Goal: Task Accomplishment & Management: Use online tool/utility

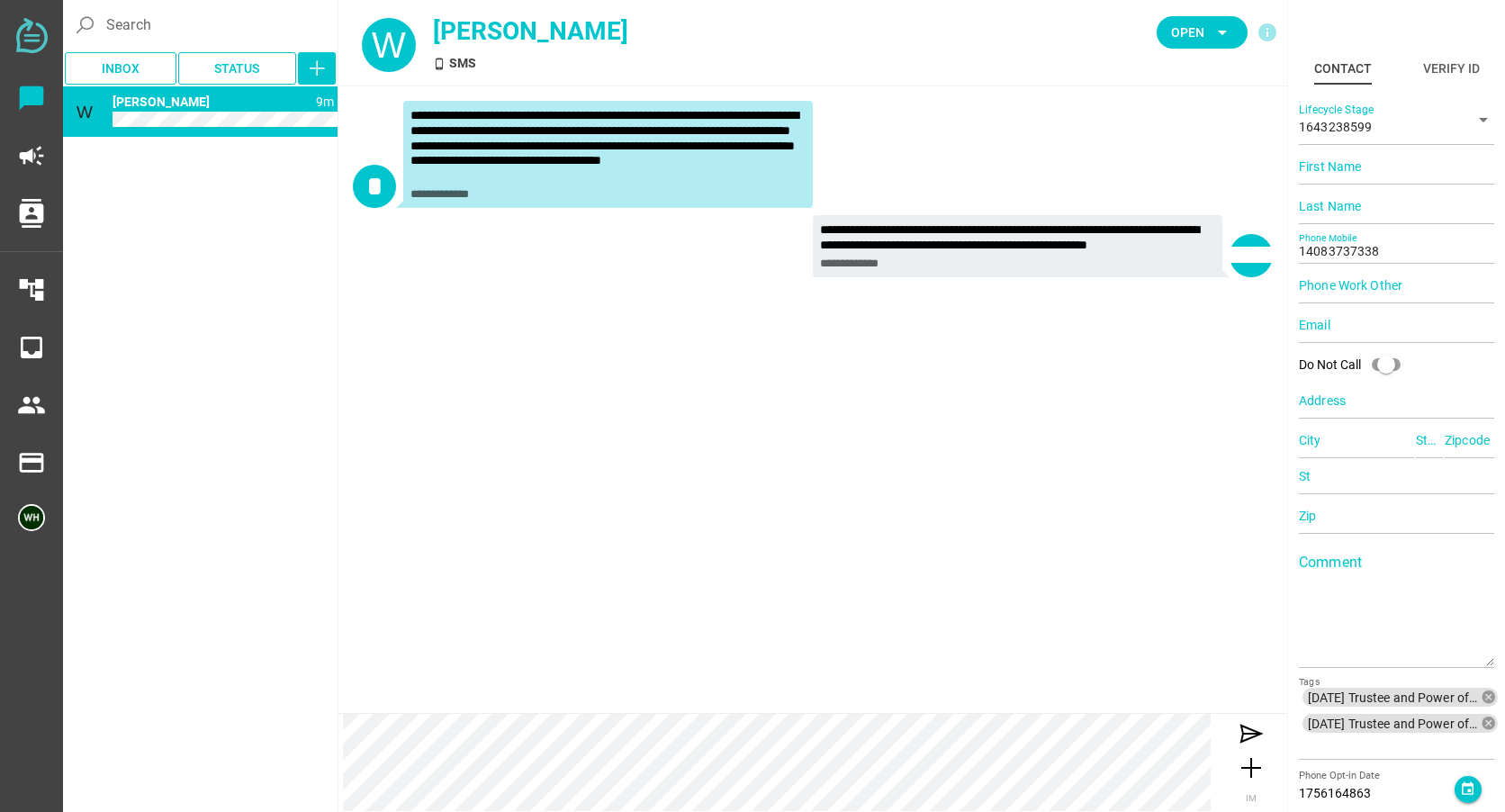
scroll to position [15, 0]
click at [1250, 735] on icon at bounding box center [1251, 734] width 29 height 29
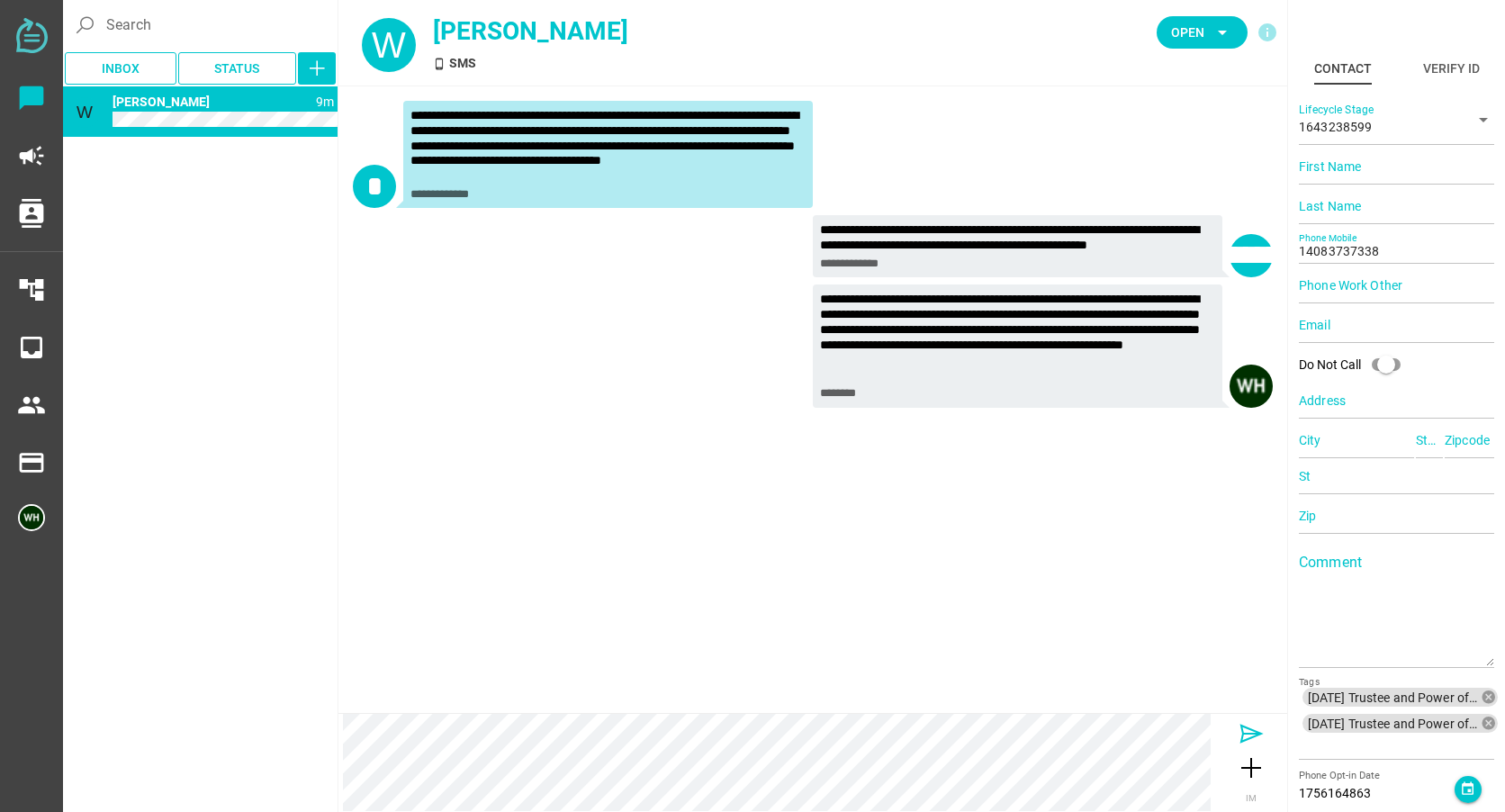
click at [1232, 734] on div at bounding box center [1251, 734] width 72 height 29
click at [1254, 732] on icon at bounding box center [1251, 734] width 29 height 29
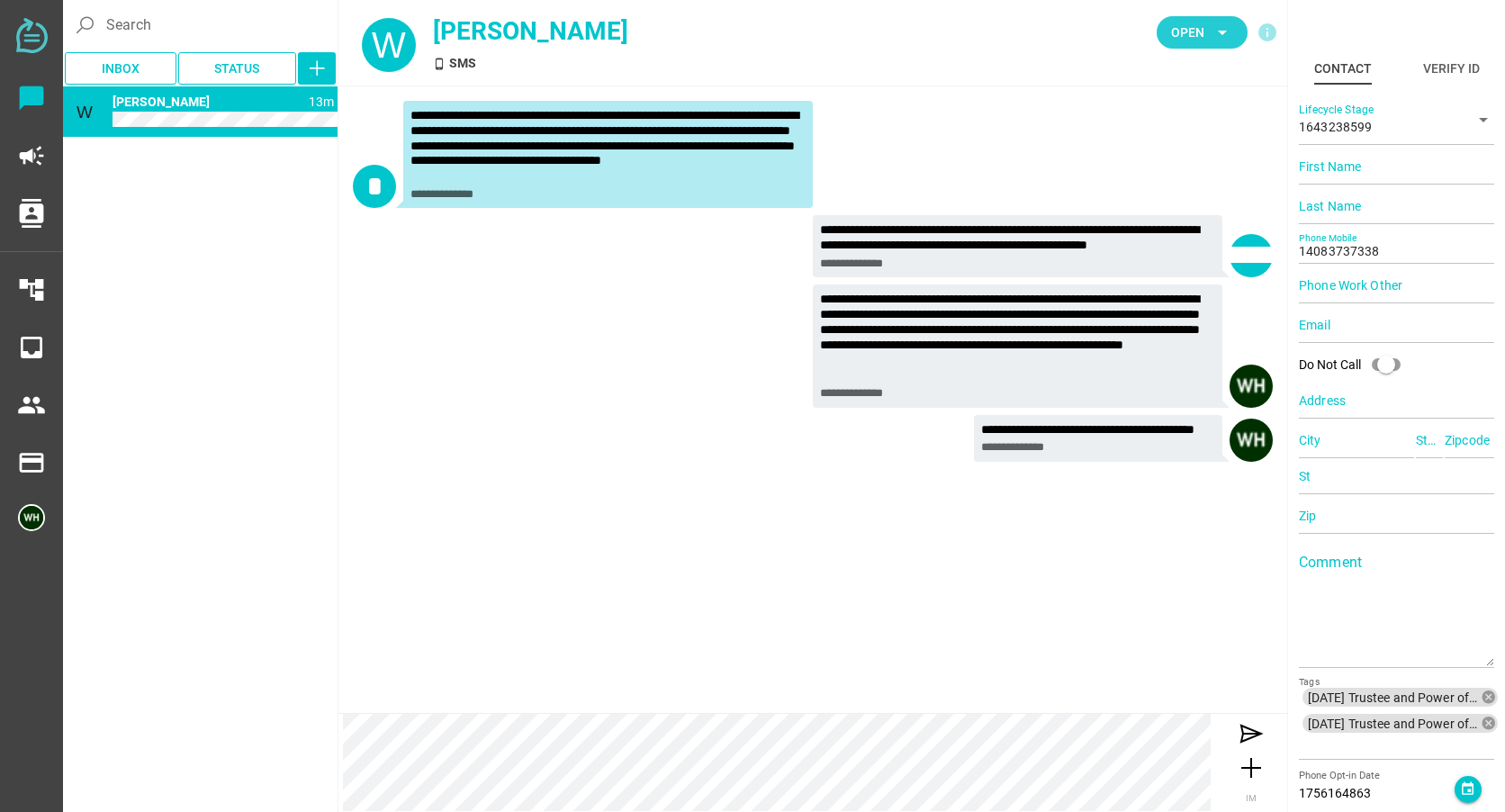
click at [1185, 28] on span "Open" at bounding box center [1188, 32] width 33 height 21
click at [1176, 195] on div "Closed" at bounding box center [1195, 200] width 76 height 15
